Goal: Information Seeking & Learning: Learn about a topic

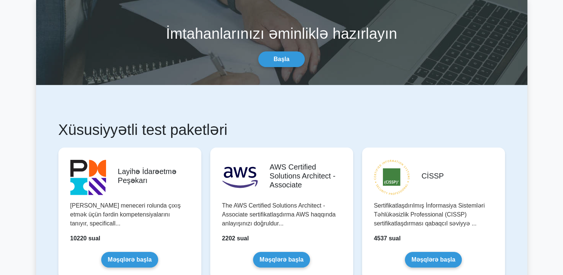
scroll to position [54, 0]
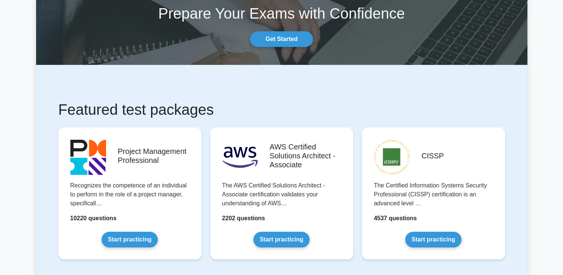
scroll to position [75, 0]
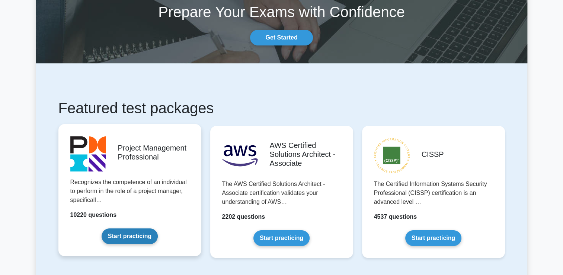
click at [135, 235] on link "Start practicing" at bounding box center [130, 236] width 56 height 16
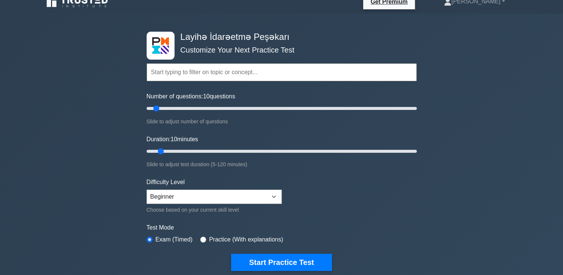
scroll to position [10, 0]
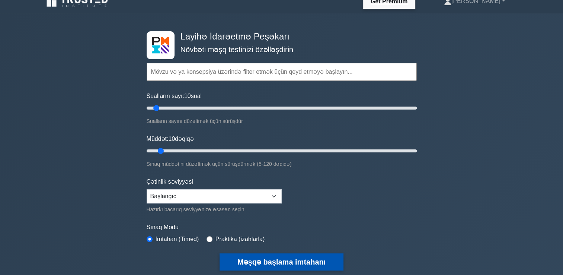
click at [261, 258] on button "Məşqə başlama imtahanı" at bounding box center [282, 261] width 124 height 17
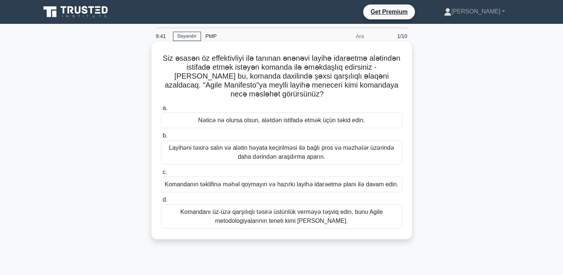
click at [368, 224] on div "Komandanı üz-üzə qarşılıqlı təsirə üstünlük verməyə təşviq edin, bunu Agile met…" at bounding box center [281, 216] width 241 height 25
click at [161, 202] on input "d. Komandanı üz-üzə qarşılıqlı təsirə üstünlük verməyə təşviq edin, bunu Agile …" at bounding box center [161, 199] width 0 height 5
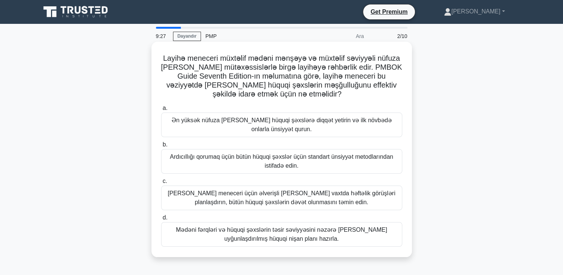
click at [398, 127] on div "Ən yüksək nüfuza malik olan hüquqi şəxslərə diqqət yetirin və ilk növbədə onlar…" at bounding box center [281, 124] width 241 height 25
click at [161, 111] on input "a. Ən yüksək nüfuza malik olan hüquqi şəxslərə diqqət yetirin və ilk növbədə on…" at bounding box center [161, 108] width 0 height 5
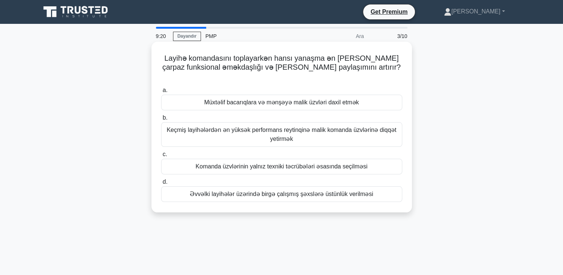
click at [374, 127] on div "Keçmiş layihələrdən ən yüksək performans reytinqinə malik komanda üzvlərinə diq…" at bounding box center [281, 134] width 241 height 25
click at [161, 120] on input "b. Keçmiş layihələrdən ən yüksək performans reytinqinə malik komanda üzvlərinə …" at bounding box center [161, 117] width 0 height 5
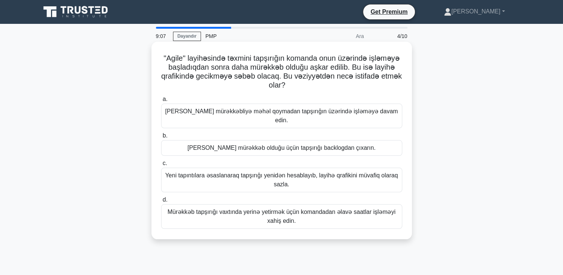
click at [362, 173] on div "Yeni tapıntılara əsaslanaraq tapşırığı yenidən hesablayıb, layihə qrafikini müv…" at bounding box center [281, 180] width 241 height 25
click at [161, 166] on input "c. Yeni tapıntılara əsaslanaraq tapşırığı yenidən hesablayıb, layihə qrafikini …" at bounding box center [161, 163] width 0 height 5
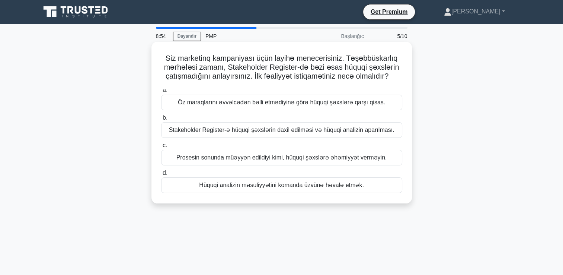
click at [378, 136] on div "Stakeholder Register-ə hüquqi şəxslərin daxil edilməsi və hüquqi analizin aparı…" at bounding box center [281, 130] width 241 height 16
click at [161, 120] on input "b. Stakeholder Register-ə hüquqi şəxslərin daxil edilməsi və hüquqi analizin ap…" at bounding box center [161, 117] width 0 height 5
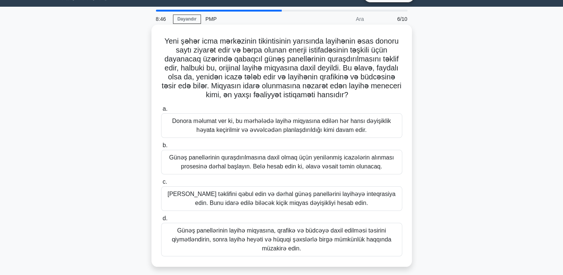
scroll to position [21, 0]
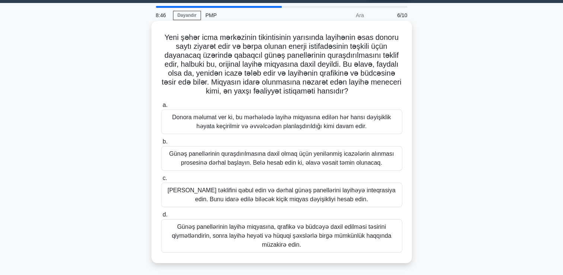
click at [365, 156] on div "Günəş panellərinin quraşdırılmasına daxil olmaq üçün yenilənmiş icazələrin alın…" at bounding box center [281, 158] width 241 height 25
click at [161, 144] on input "b. Günəş panellərinin quraşdırılmasına daxil olmaq üçün yenilənmiş icazələrin a…" at bounding box center [161, 141] width 0 height 5
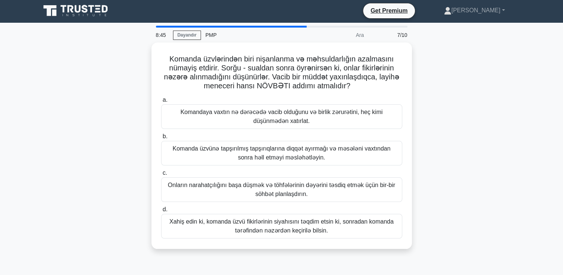
scroll to position [0, 0]
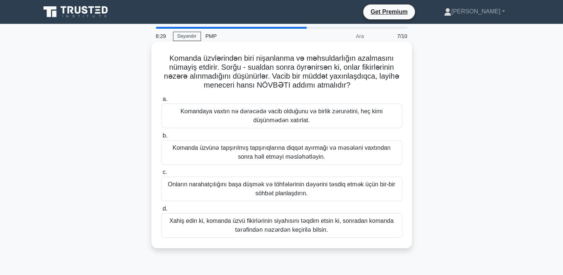
click at [336, 193] on div "Onların narahatçılığını başa düşmək və töhfələrinin dəyərini təsdiq etmək üçün …" at bounding box center [281, 188] width 241 height 25
click at [161, 175] on input "c. Onların narahatçılığını başa düşmək və töhfələrinin dəyərini təsdiq etmək üç…" at bounding box center [161, 172] width 0 height 5
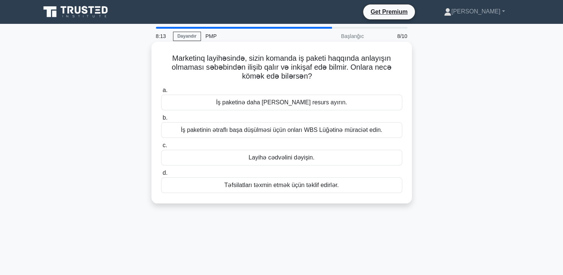
click at [359, 133] on div "İş paketinin ətraflı başa düşülməsi üçün onları WBS Lüğətinə müraciət edin." at bounding box center [281, 130] width 241 height 16
click at [161, 120] on input "b. İş paketinin ətraflı başa düşülməsi üçün onları WBS Lüğətinə müraciət edin." at bounding box center [161, 117] width 0 height 5
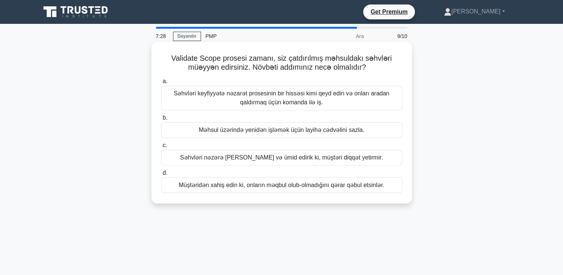
click at [360, 132] on div "Məhsul üzərində yenidən işləmək üçün layihə cədvəlini sazla." at bounding box center [281, 130] width 241 height 16
click at [161, 120] on input "b. Məhsul üzərində yenidən işləmək üçün layihə cədvəlini sazla." at bounding box center [161, 117] width 0 height 5
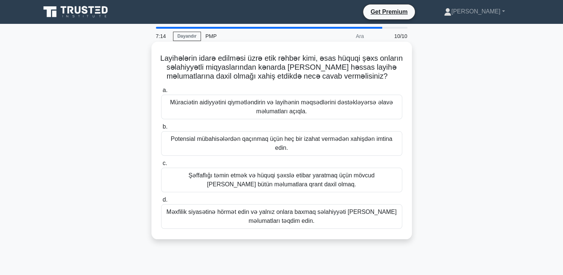
click at [352, 172] on div "Şəffaflığı təmin etmək və hüquqi şəxslə etibar yaratmaq üçün mövcud olan bütün …" at bounding box center [281, 180] width 241 height 25
click at [161, 166] on input "c. Şəffaflığı təmin etmək və hüquqi şəxslə etibar yaratmaq üçün mövcud olan büt…" at bounding box center [161, 163] width 0 height 5
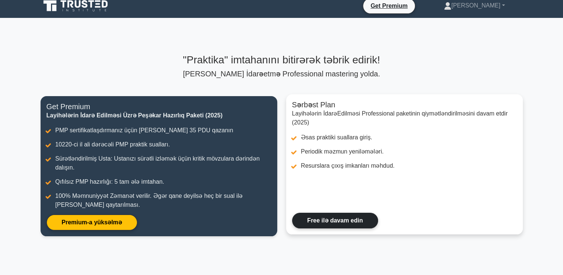
scroll to position [6, 0]
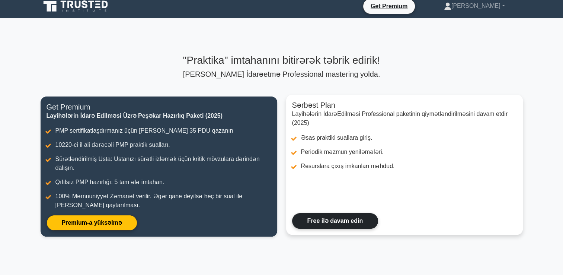
click at [351, 215] on link "Free ilə davam edin" at bounding box center [335, 221] width 86 height 16
